Goal: Information Seeking & Learning: Learn about a topic

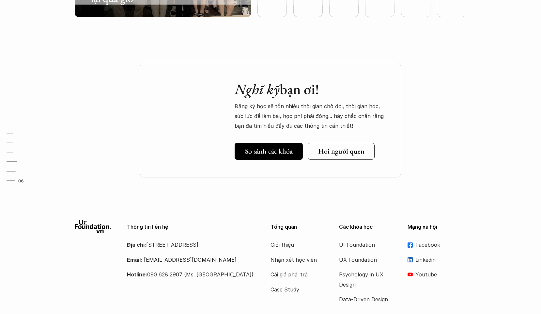
scroll to position [1970, 0]
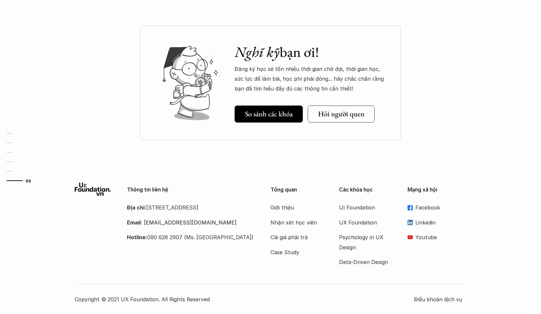
click at [419, 205] on p "Facebook" at bounding box center [441, 207] width 51 height 10
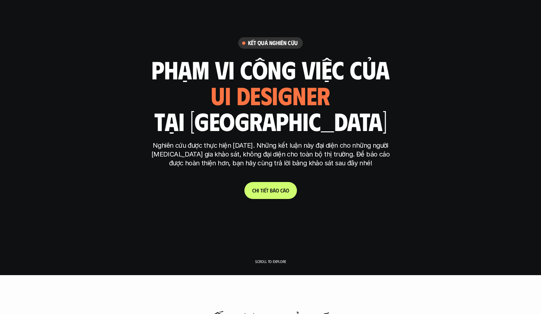
scroll to position [99, 0]
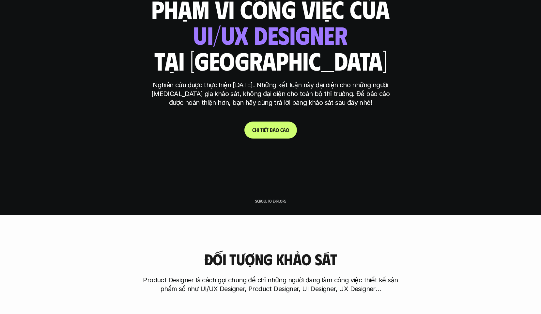
click at [279, 134] on link "C h i t i ế t b á o c á o" at bounding box center [271, 129] width 53 height 17
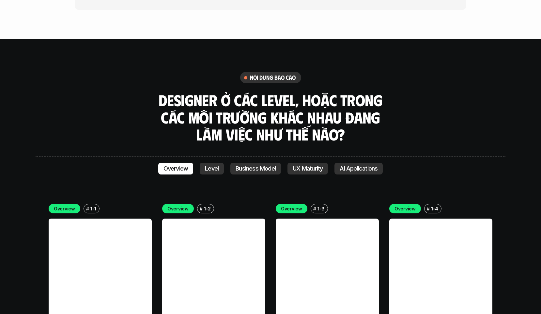
scroll to position [1849, 0]
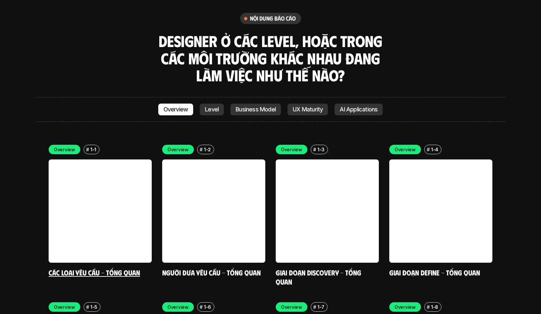
click at [132, 268] on link "Các loại yêu cầu - Tổng quan" at bounding box center [94, 272] width 91 height 9
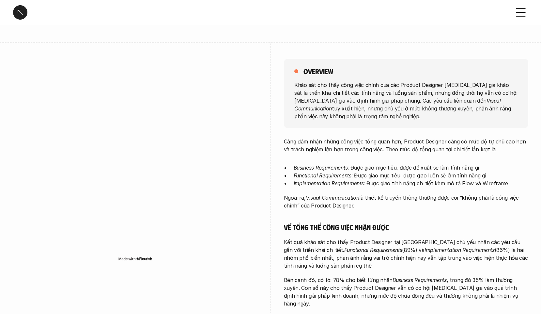
scroll to position [391, 0]
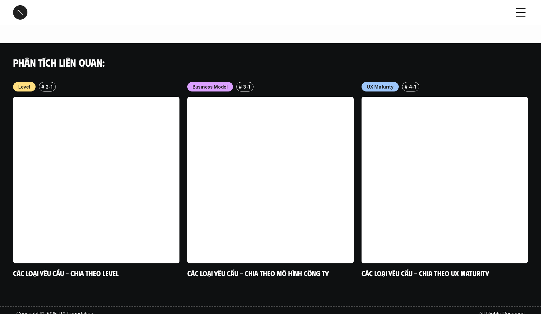
scroll to position [1790, 0]
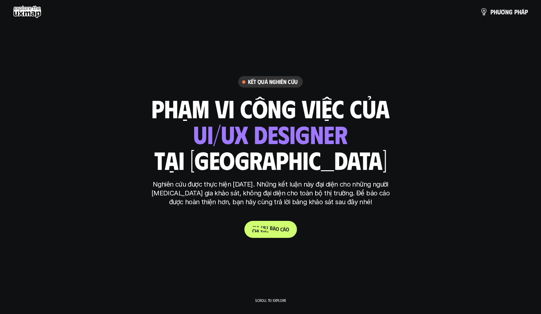
click at [272, 230] on p "C h i t i ế t b á o c á o" at bounding box center [270, 229] width 37 height 6
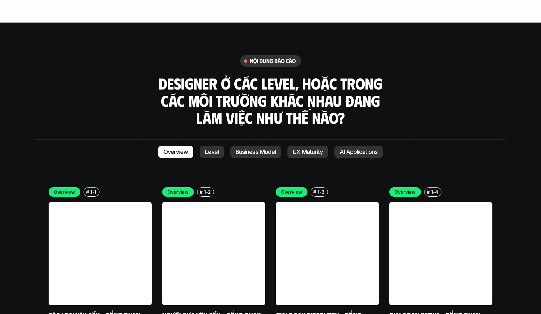
scroll to position [1833, 0]
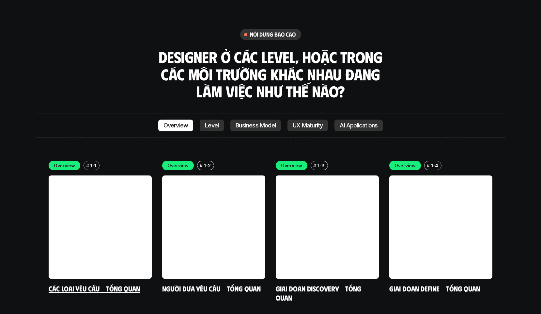
click at [101, 238] on link at bounding box center [100, 226] width 103 height 103
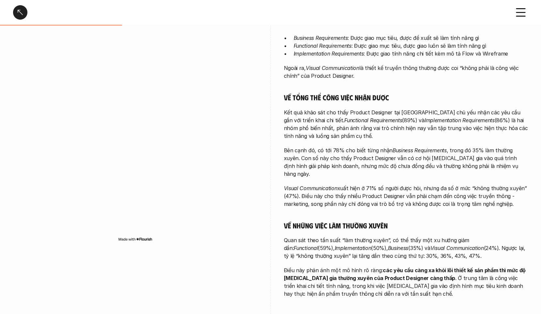
scroll to position [377, 0]
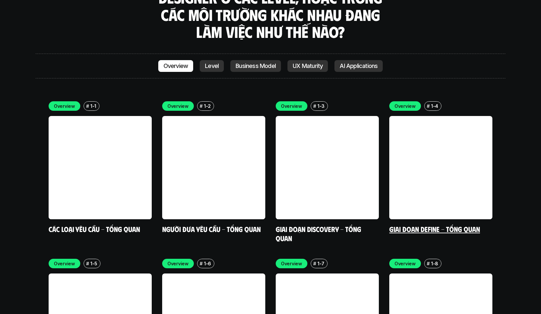
scroll to position [1899, 0]
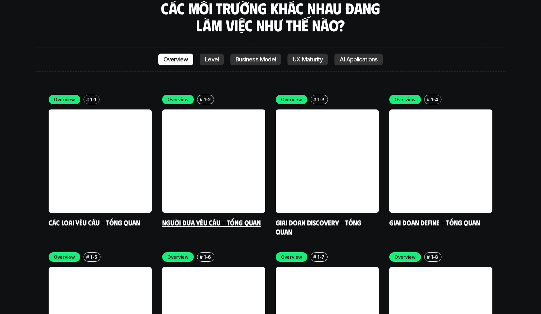
click at [167, 158] on link at bounding box center [213, 160] width 103 height 103
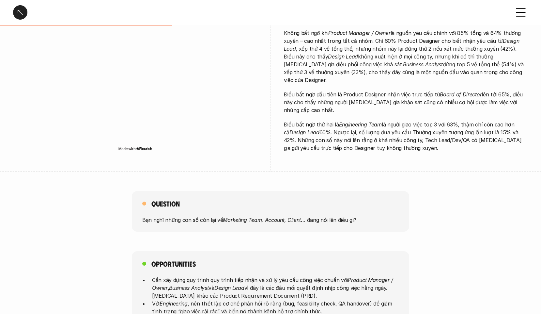
scroll to position [34, 0]
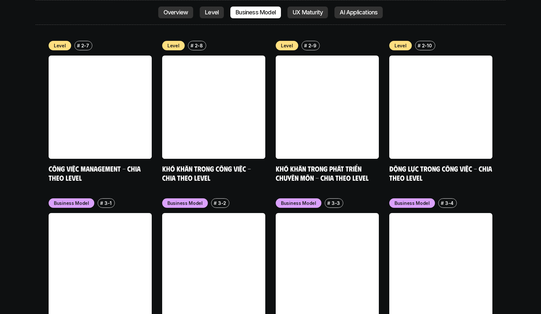
scroll to position [2720, 0]
